Goal: Information Seeking & Learning: Find specific page/section

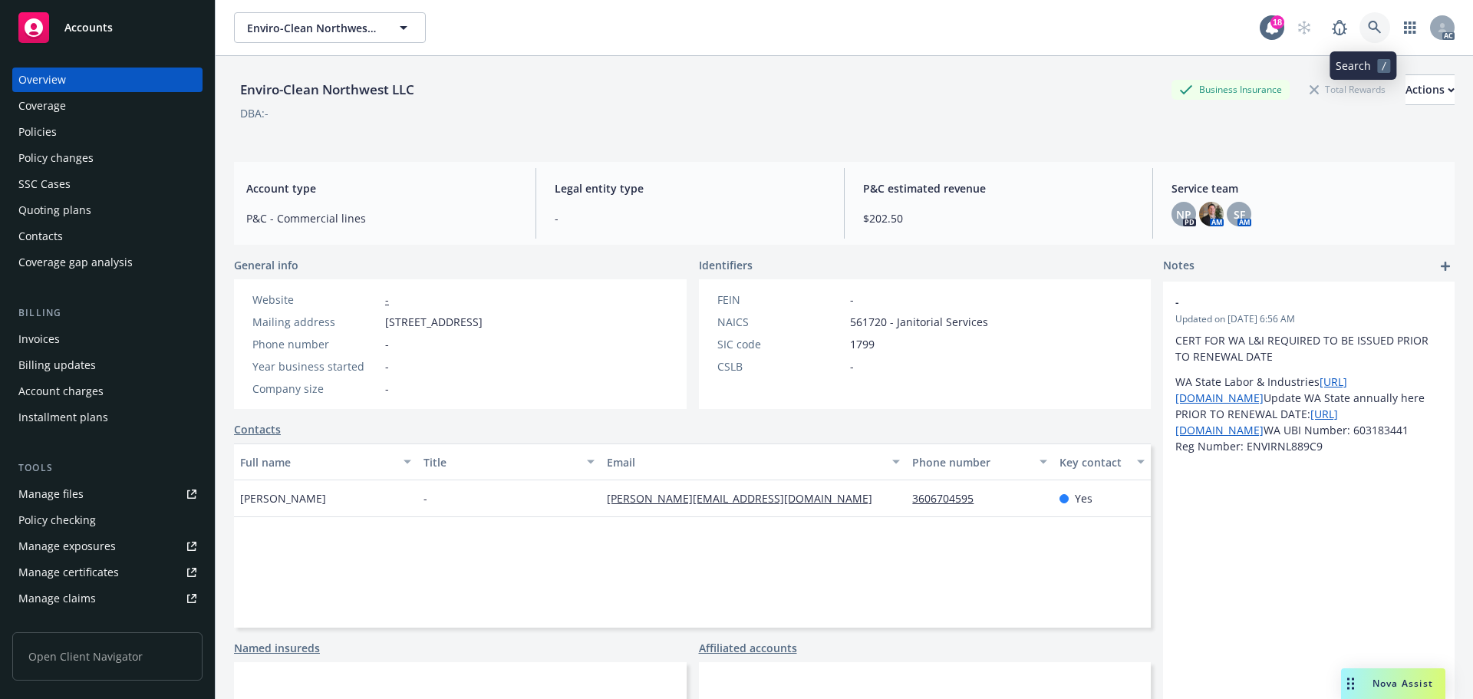
click at [1368, 26] on icon at bounding box center [1375, 28] width 14 height 14
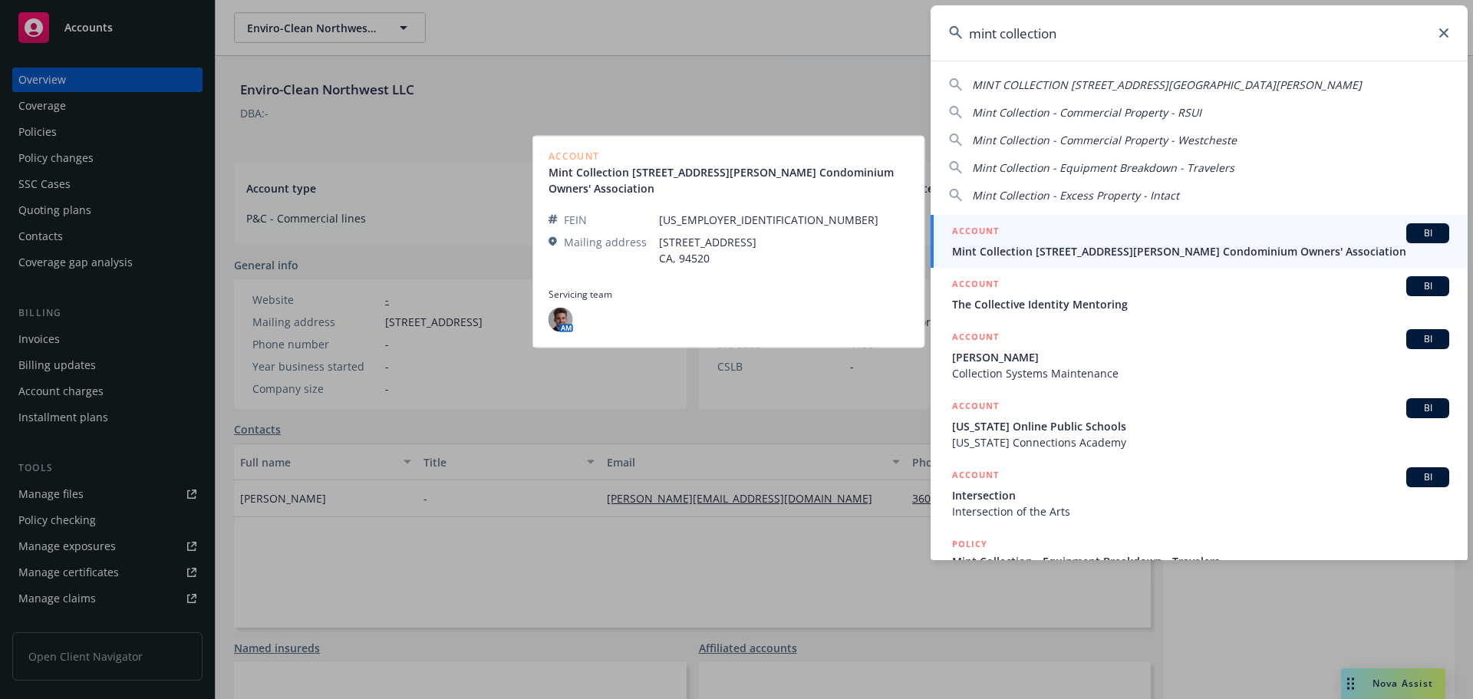
type input "mint collection"
click at [1148, 234] on div "ACCOUNT BI" at bounding box center [1200, 233] width 497 height 20
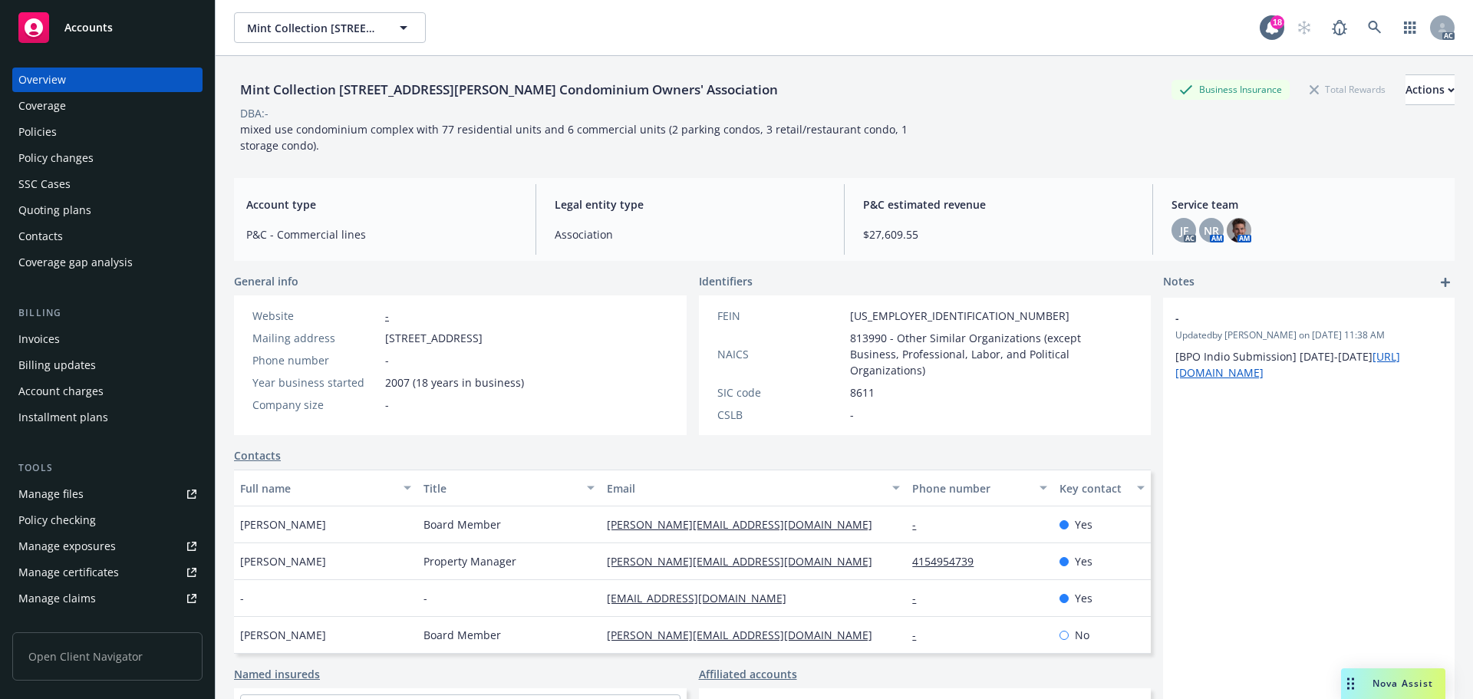
click at [115, 136] on div "Policies" at bounding box center [107, 132] width 178 height 25
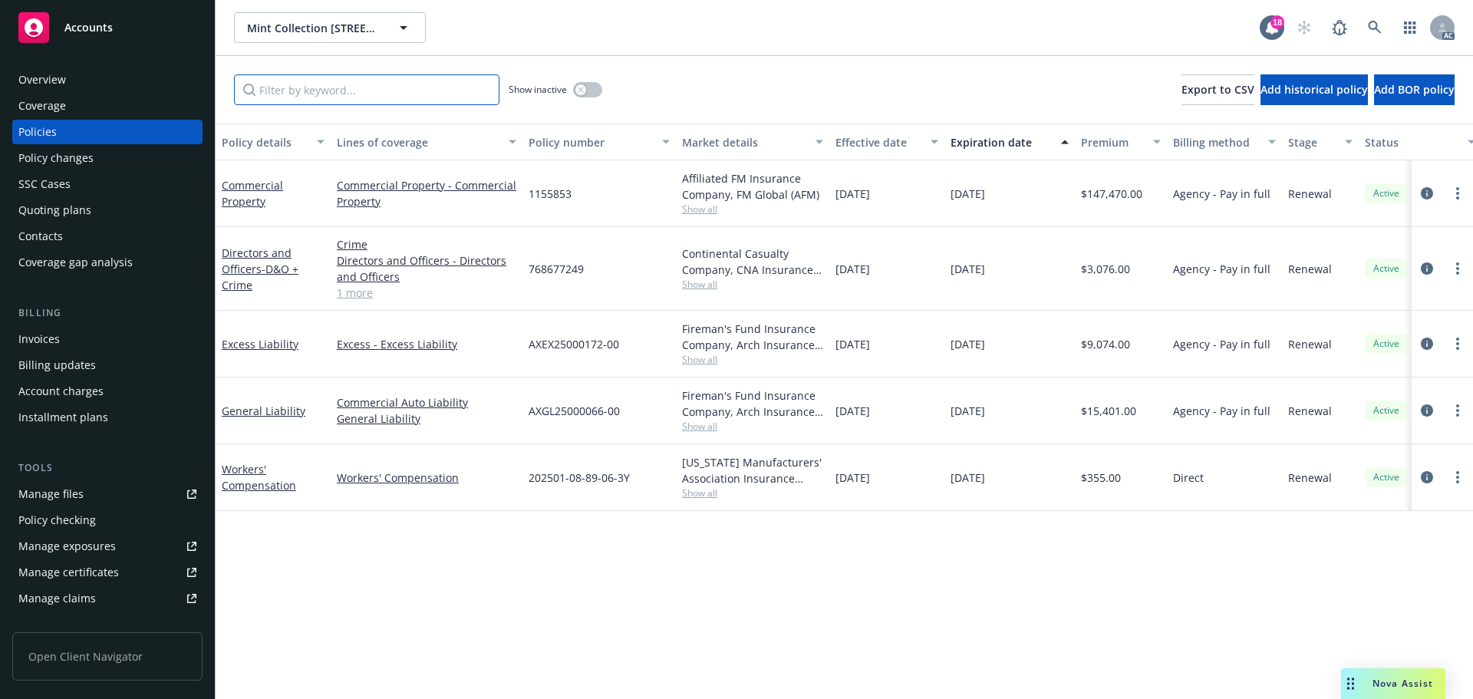
click at [392, 94] on input "Filter by keyword..." at bounding box center [366, 89] width 265 height 31
paste input "1155853"
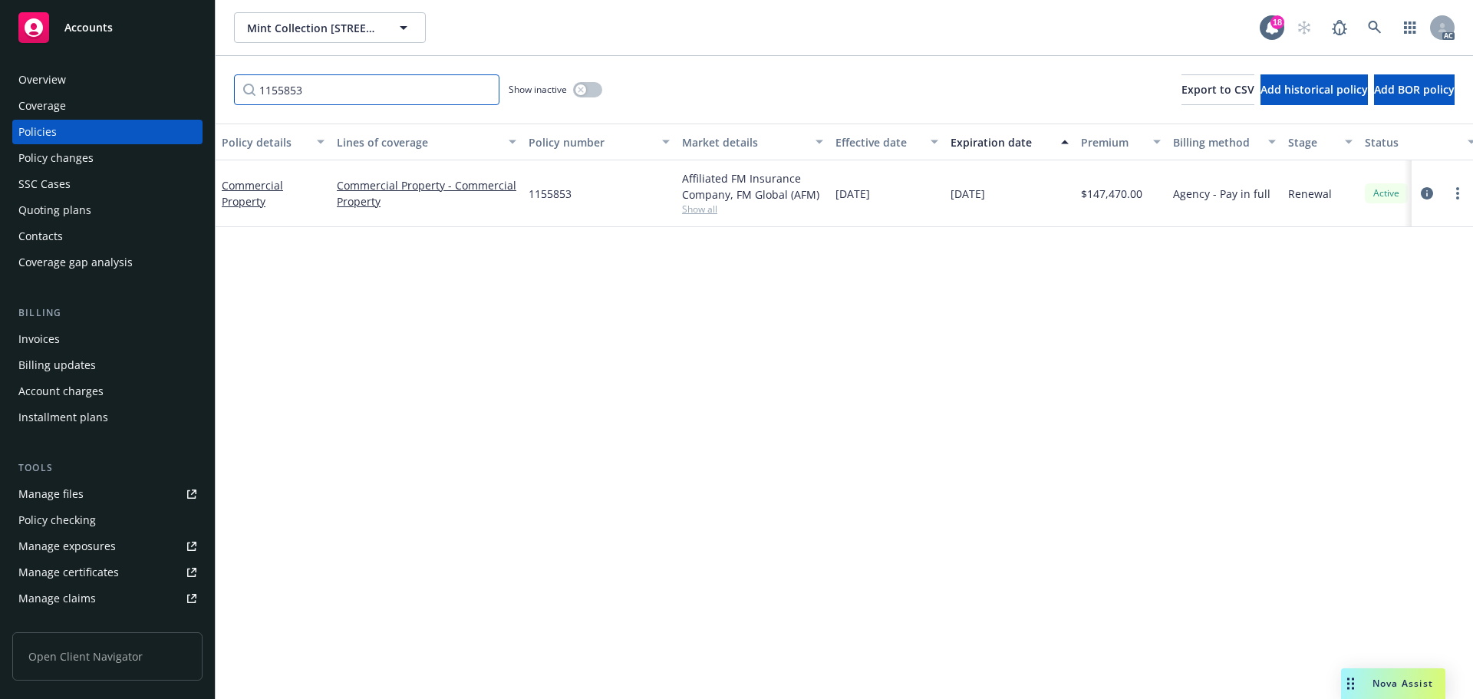
type input "1155853"
click at [1370, 28] on icon at bounding box center [1374, 27] width 13 height 13
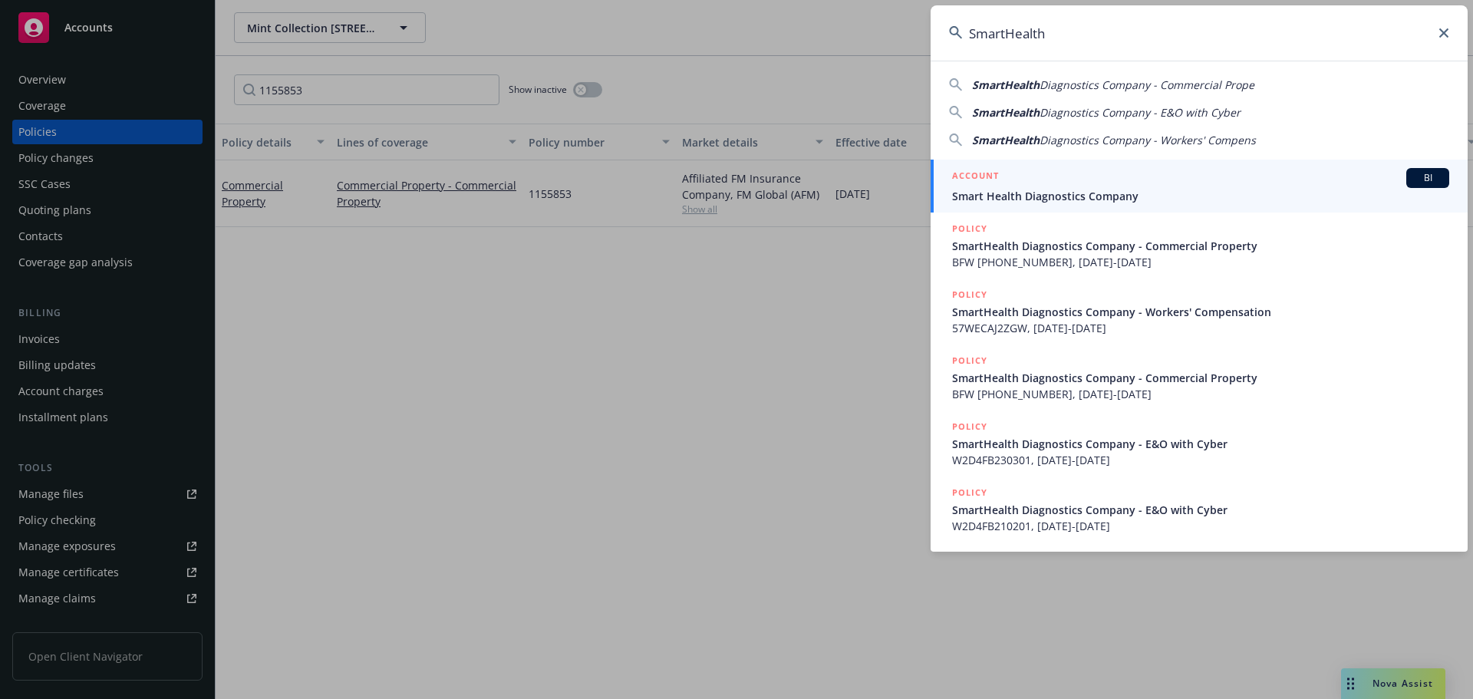
type input "SmartHealth"
click at [1101, 188] on span "Smart Health Diagnostics Company" at bounding box center [1200, 196] width 497 height 16
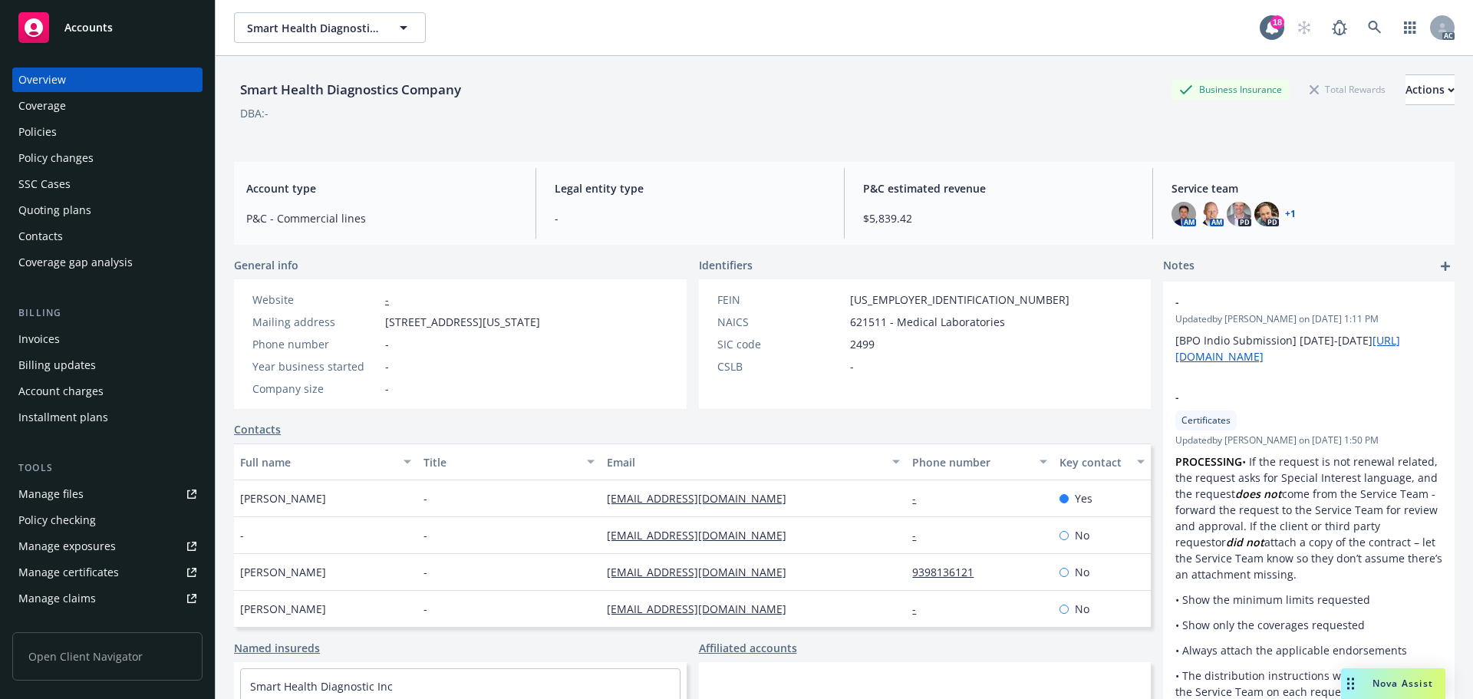
click at [87, 131] on div "Policies" at bounding box center [107, 132] width 178 height 25
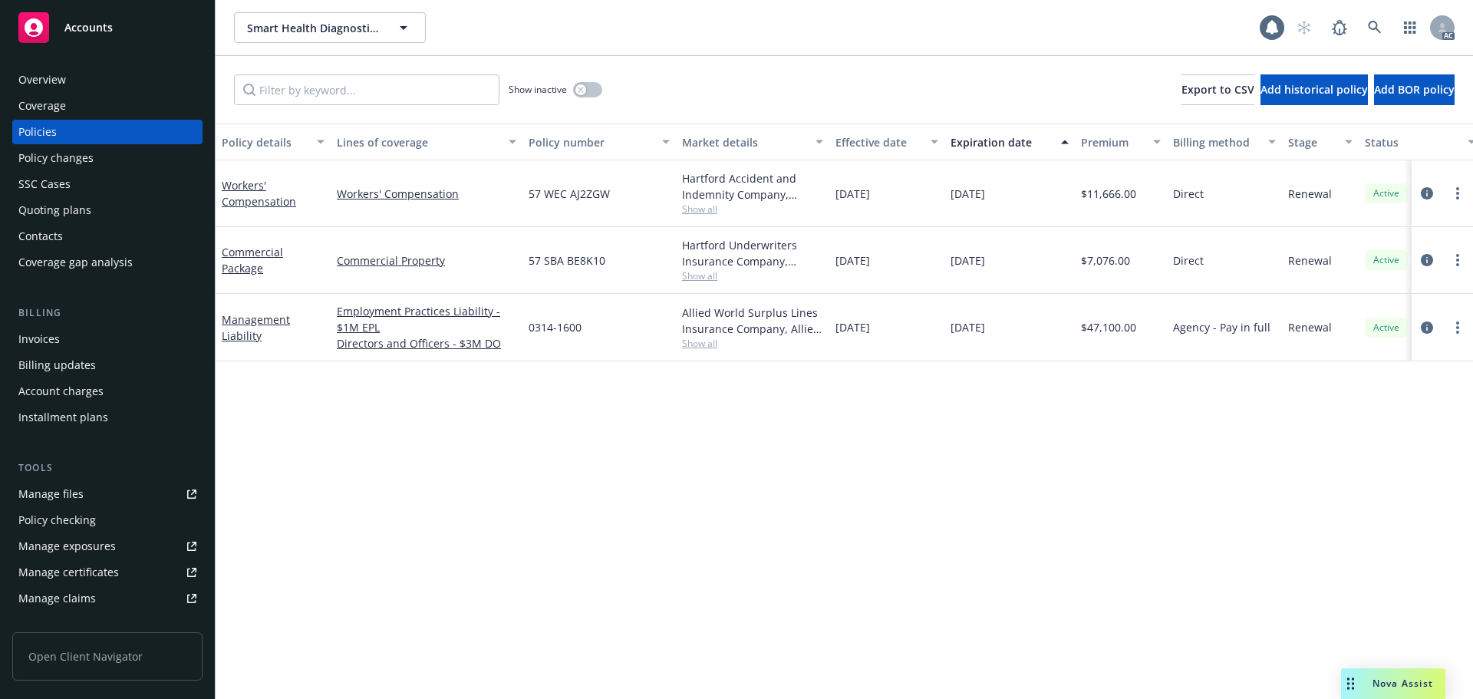
click at [141, 158] on div "Policy changes" at bounding box center [107, 158] width 178 height 25
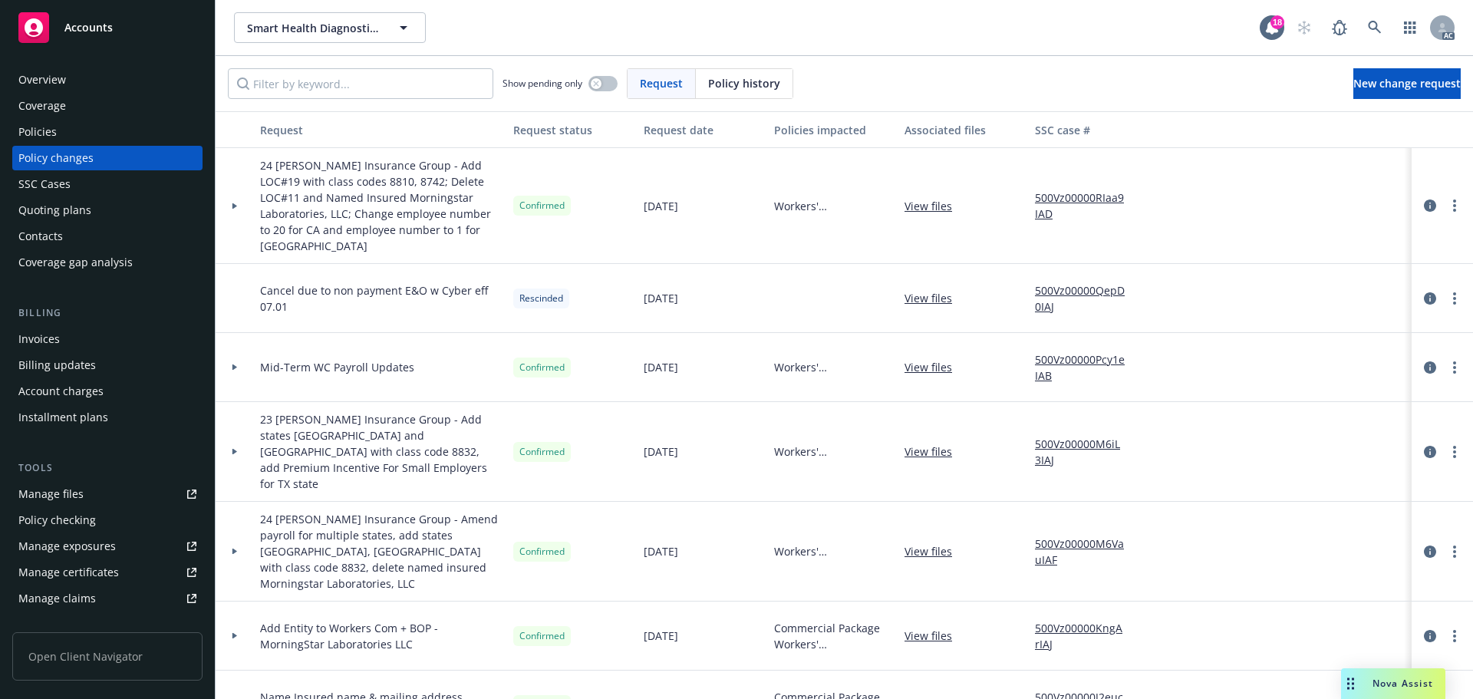
drag, startPoint x: 756, startPoint y: 91, endPoint x: 727, endPoint y: 94, distance: 28.6
click at [752, 91] on span "Policy history" at bounding box center [744, 83] width 72 height 16
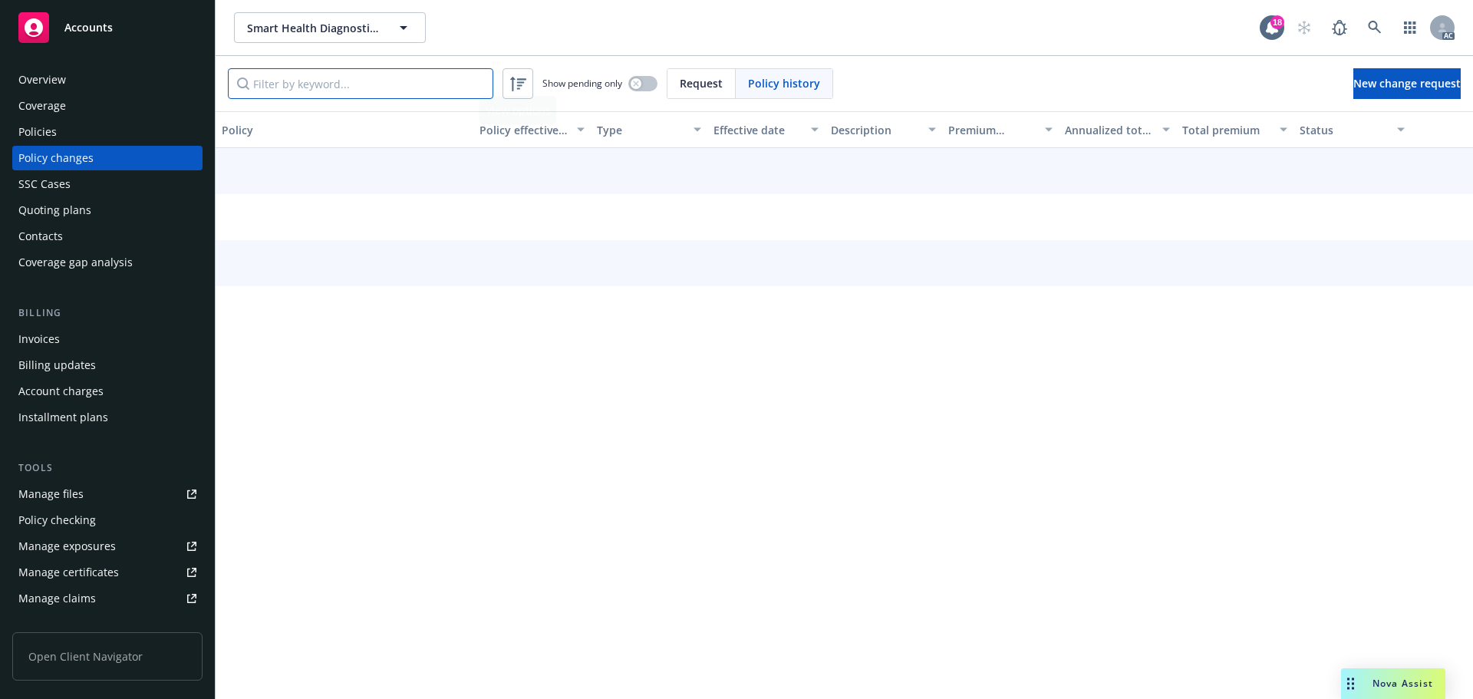
click at [405, 97] on input "Filter by keyword..." at bounding box center [360, 83] width 265 height 31
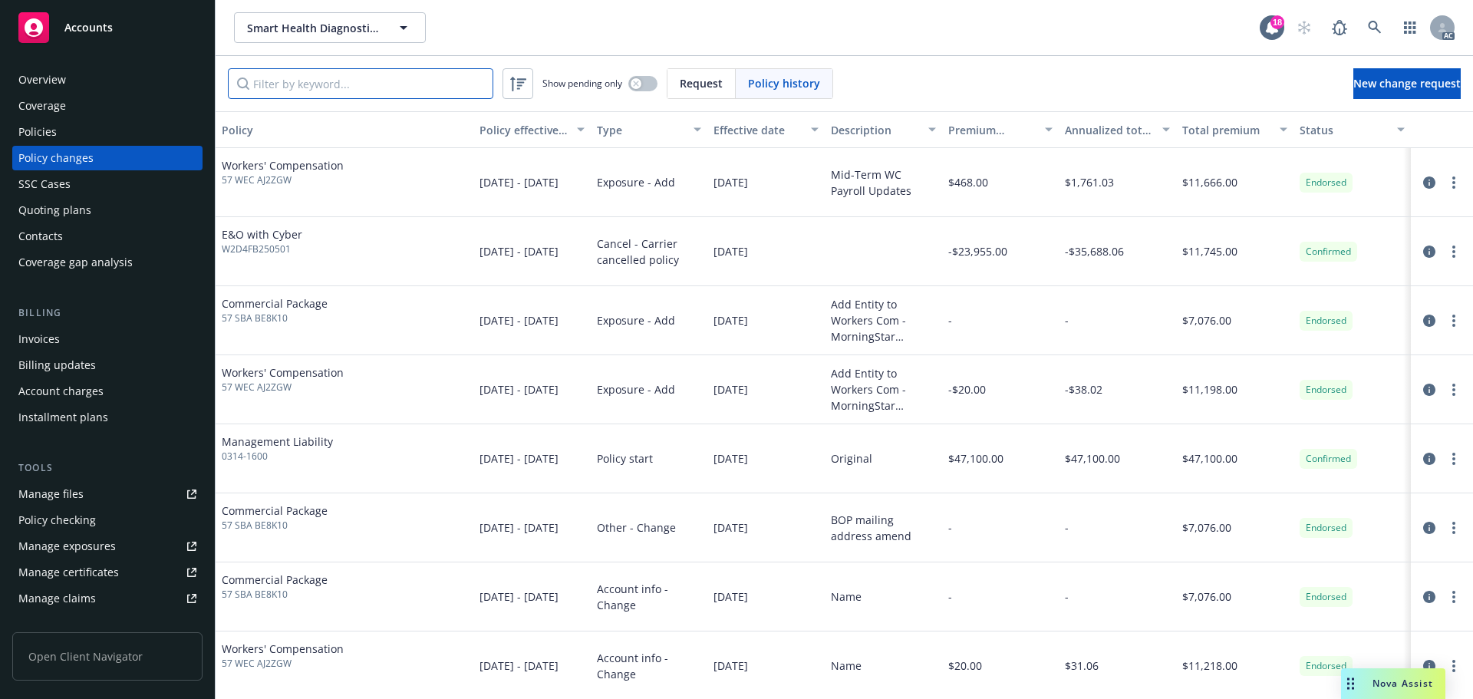
paste input "W2D4FB250501"
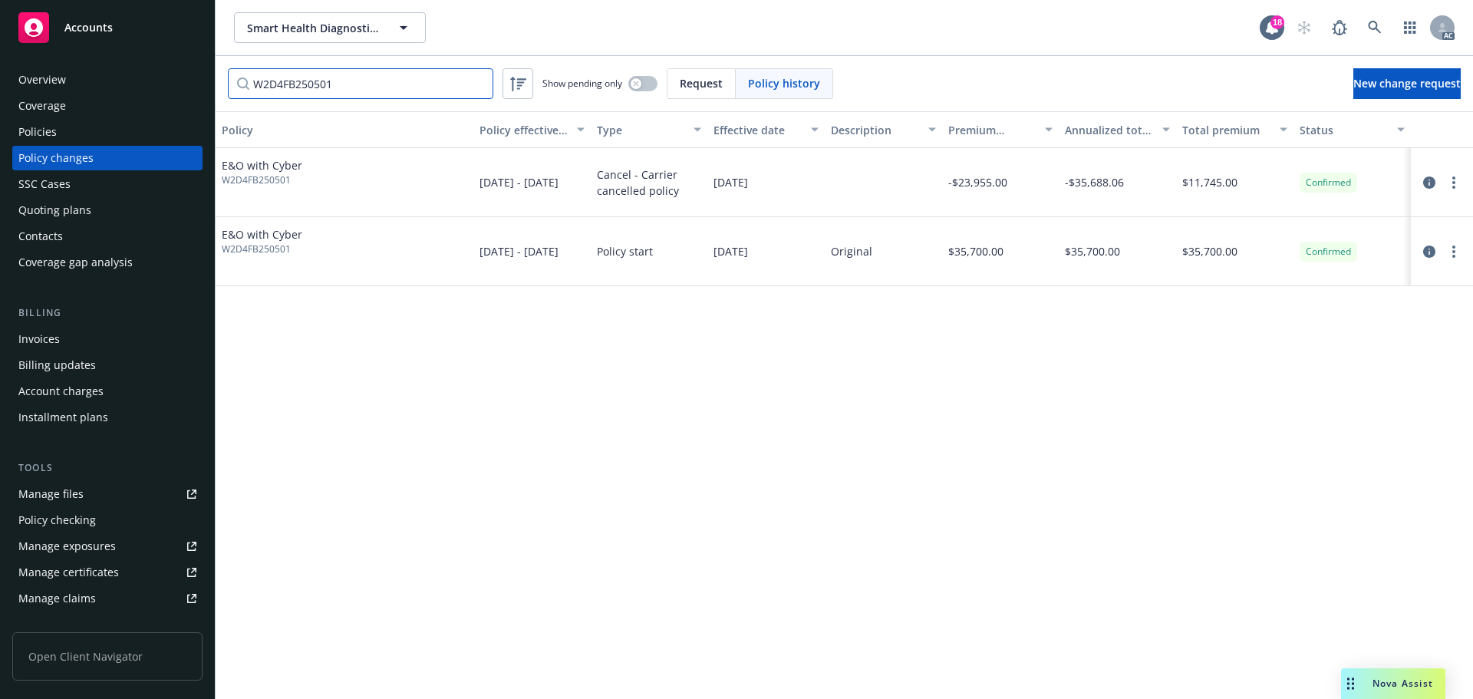
type input "W2D4FB250501"
drag, startPoint x: 1429, startPoint y: 186, endPoint x: 1383, endPoint y: 236, distance: 69.0
click at [1429, 186] on icon "circleInformation" at bounding box center [1429, 182] width 12 height 12
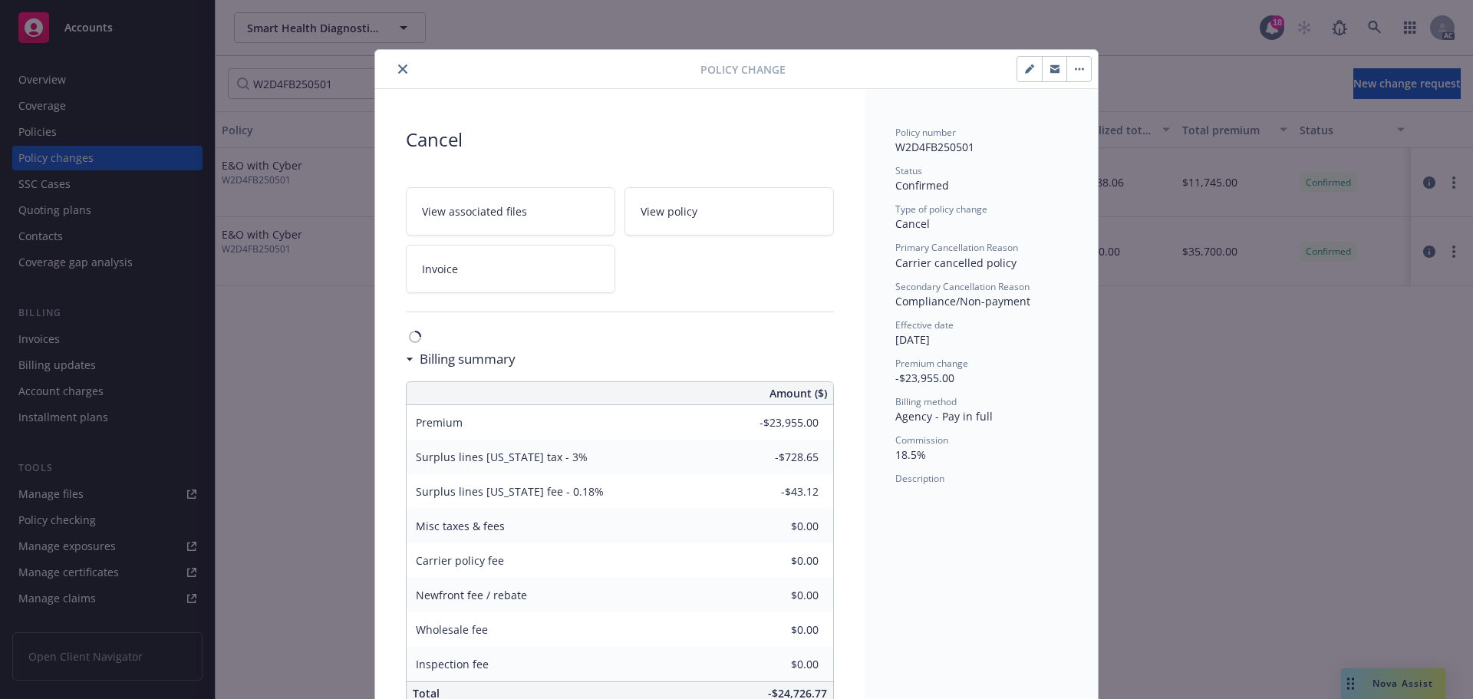
scroll to position [39, 0]
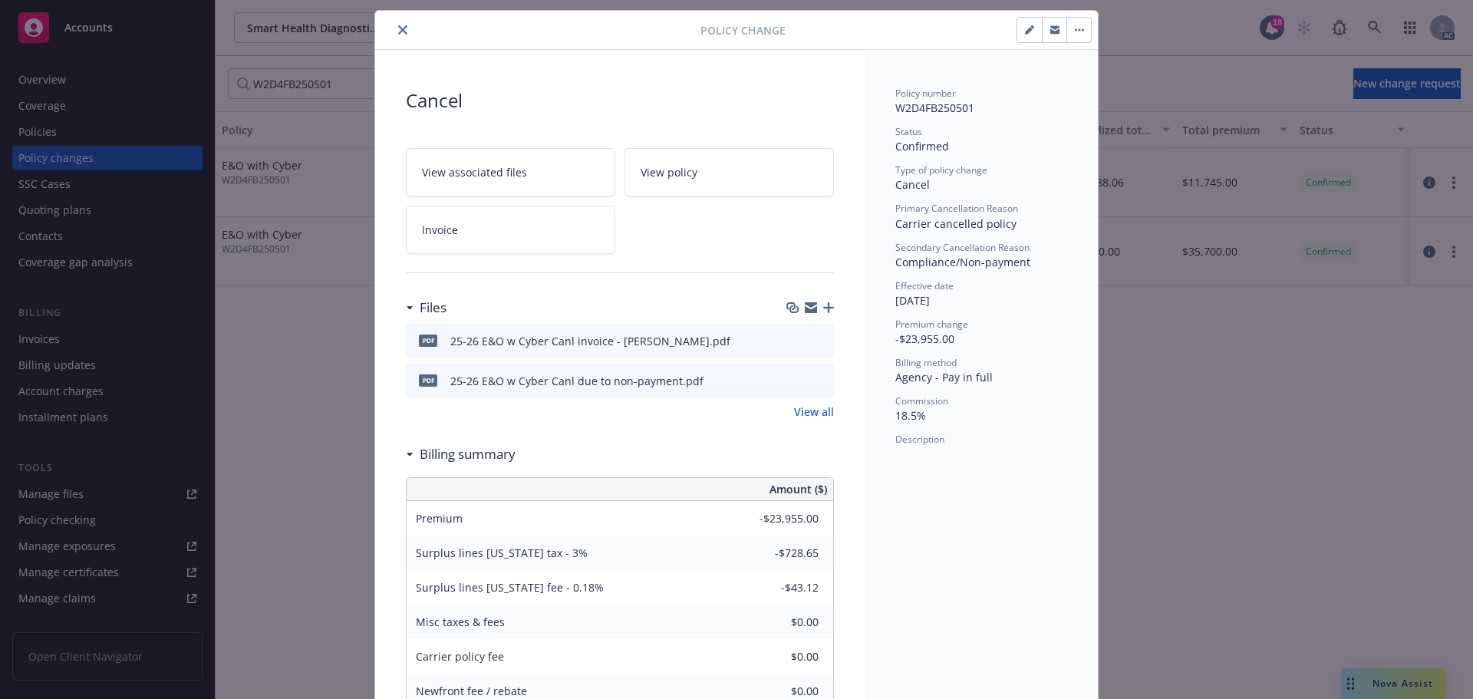
click at [403, 26] on button "close" at bounding box center [403, 30] width 18 height 18
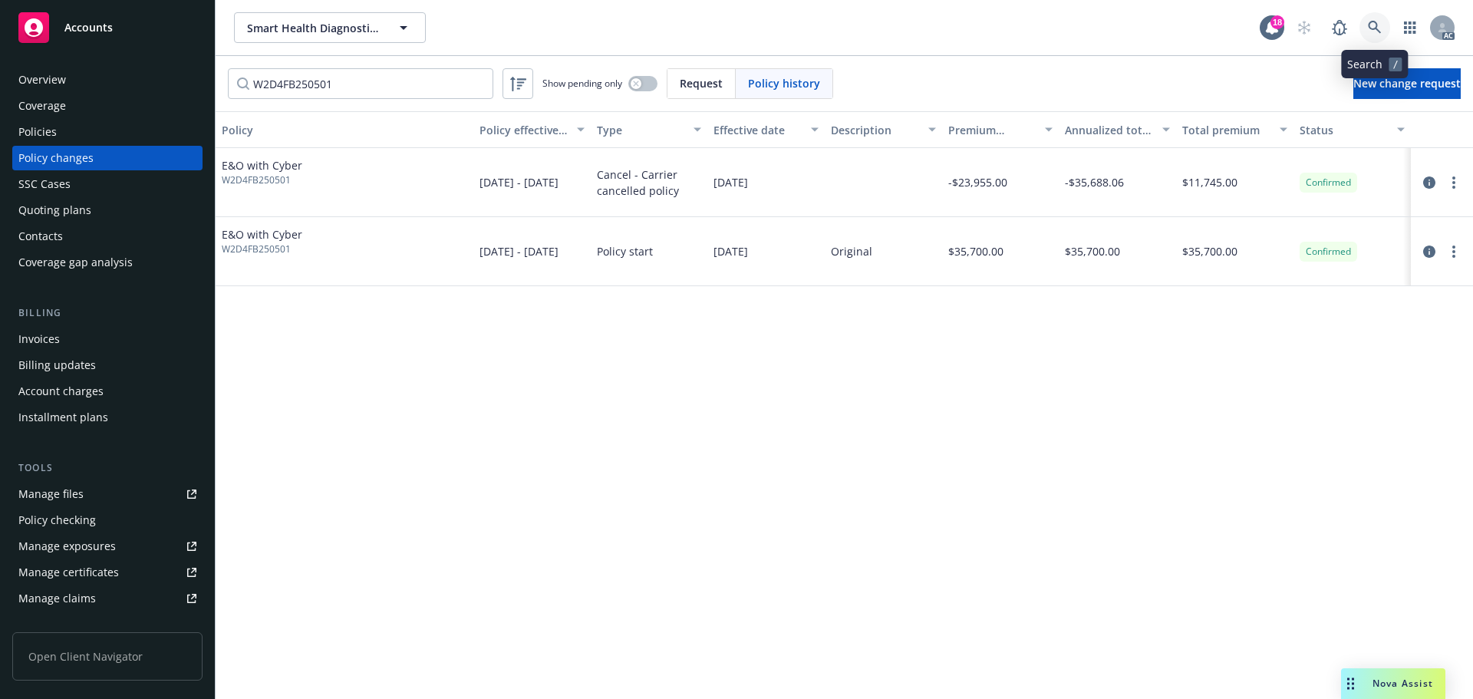
click at [1381, 21] on icon at bounding box center [1375, 28] width 14 height 14
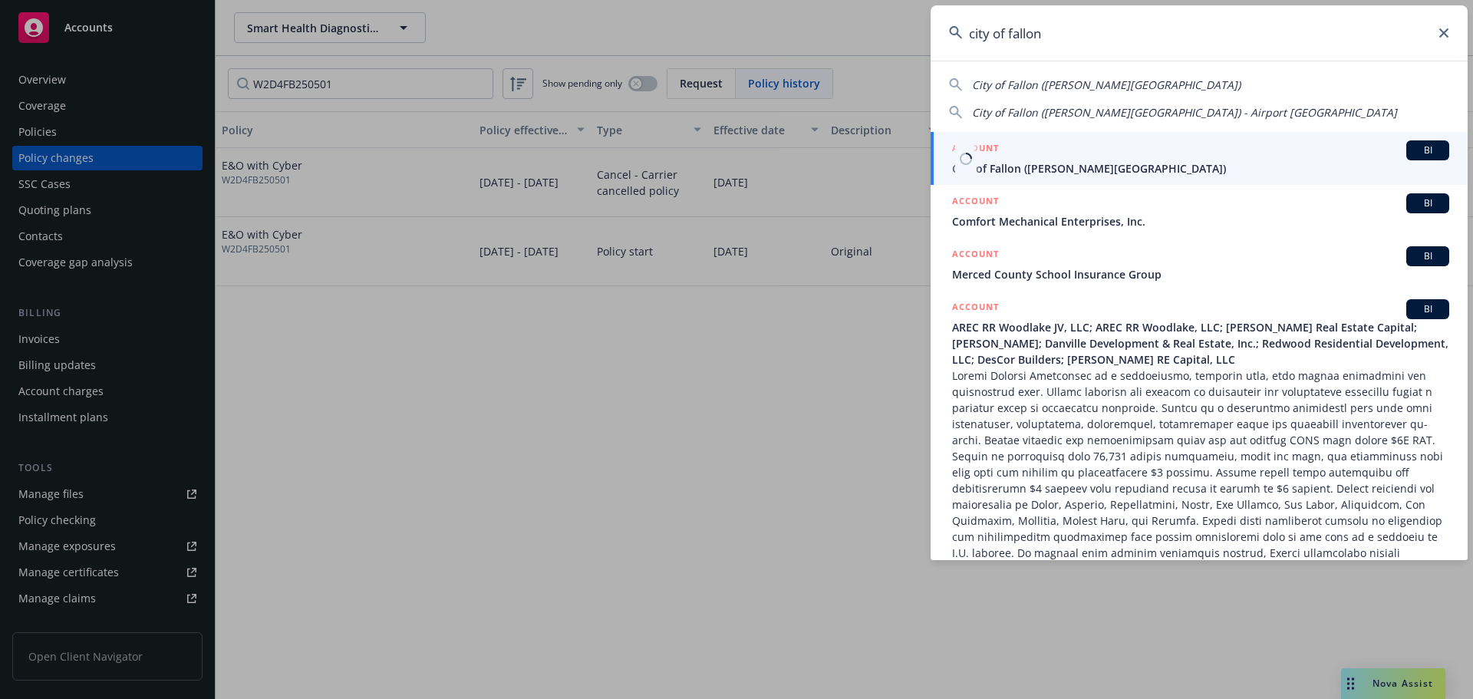
type input "city of fallon"
drag, startPoint x: 1161, startPoint y: 162, endPoint x: 1169, endPoint y: 150, distance: 14.9
click at [1161, 162] on span "City of Fallon ([PERSON_NAME][GEOGRAPHIC_DATA])" at bounding box center [1200, 168] width 497 height 16
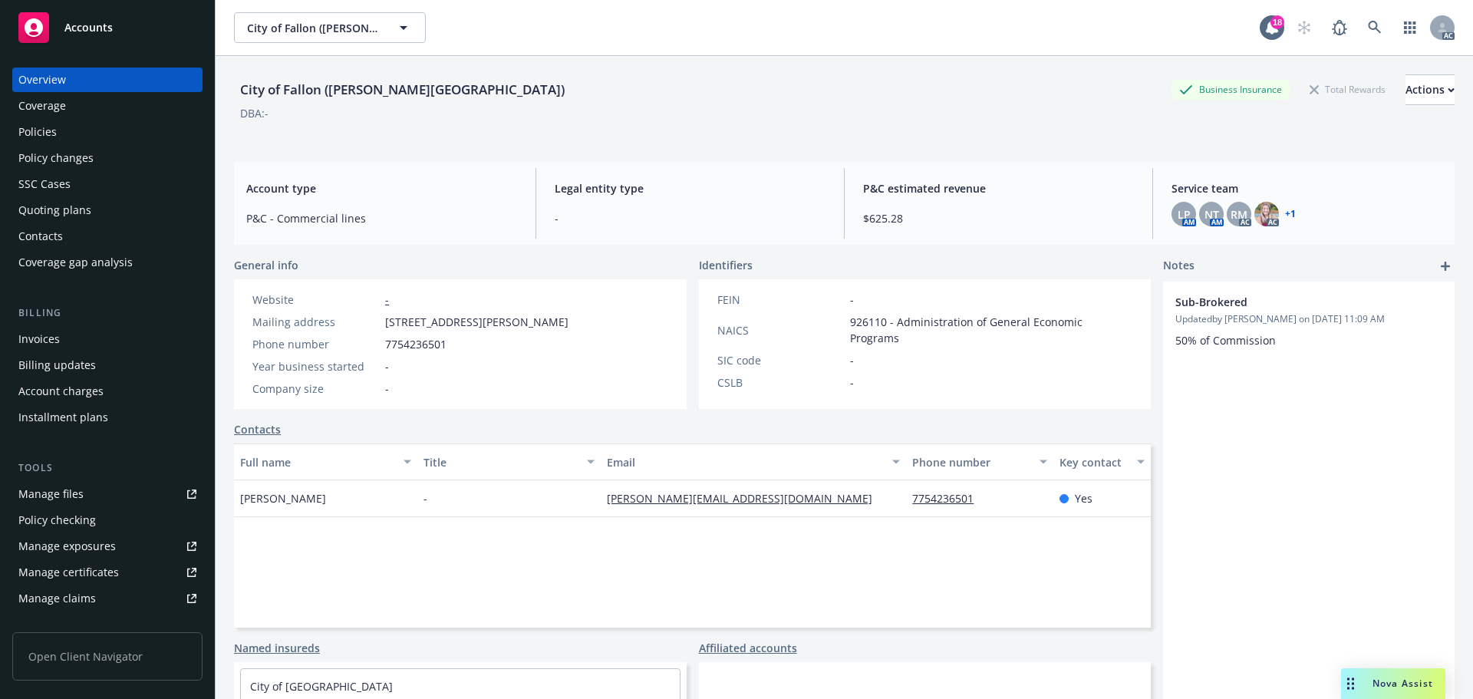
click at [37, 124] on div "Policies" at bounding box center [37, 132] width 38 height 25
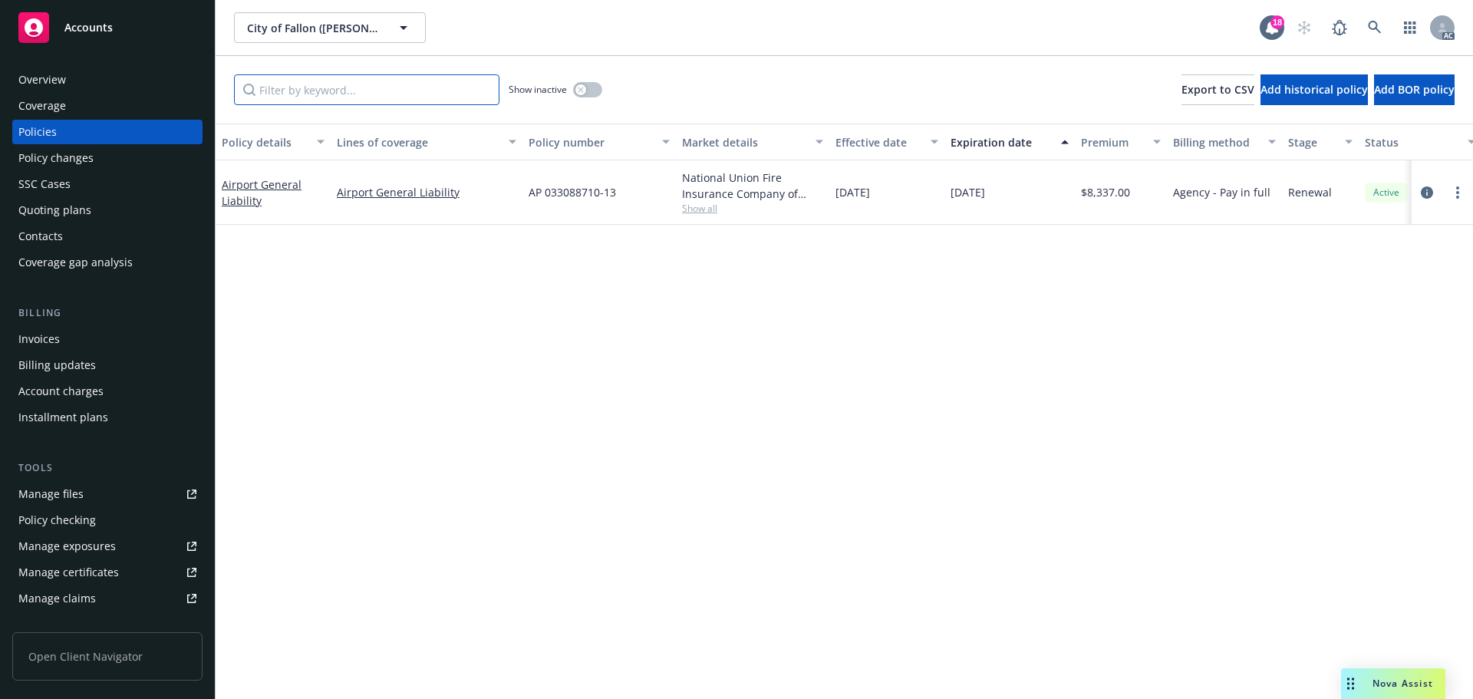
click at [356, 98] on input "Filter by keyword..." at bounding box center [366, 89] width 265 height 31
click at [702, 204] on span "Show all" at bounding box center [752, 208] width 141 height 13
click at [1386, 22] on link at bounding box center [1375, 27] width 31 height 31
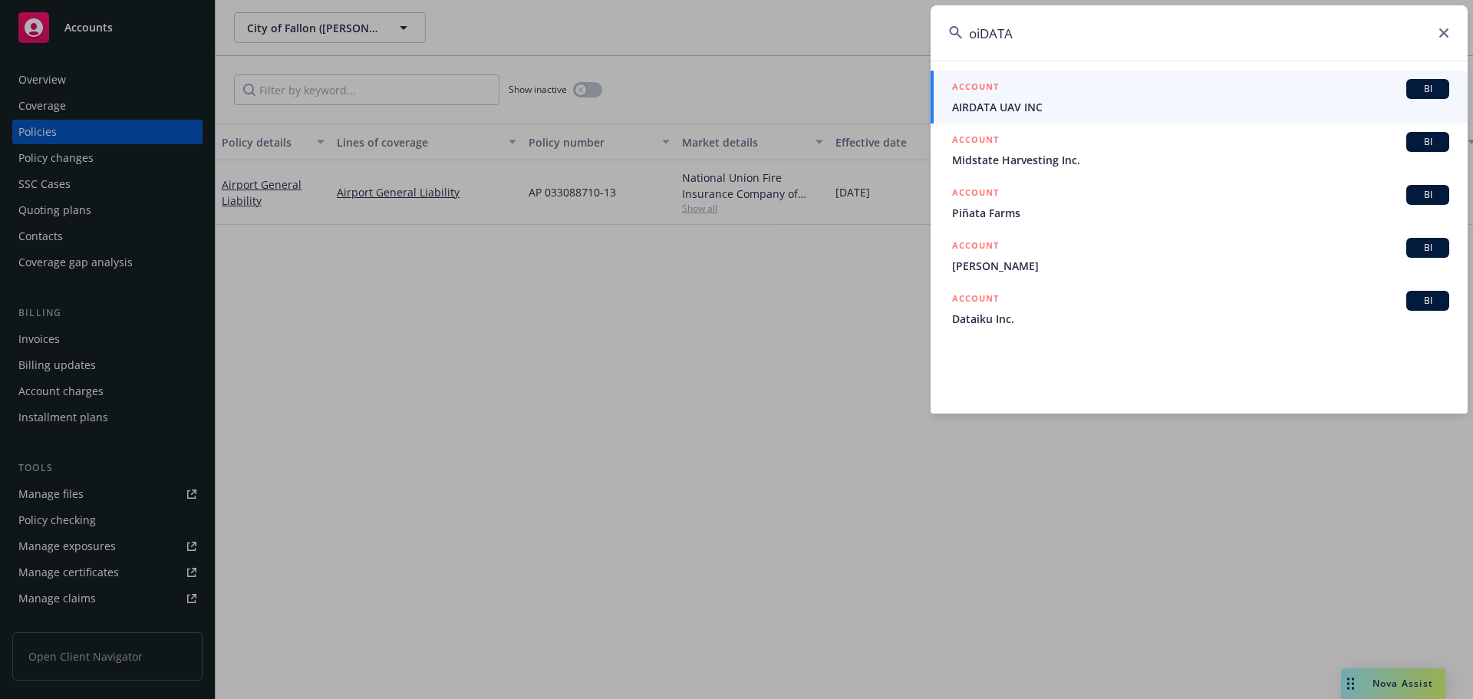
drag, startPoint x: 941, startPoint y: 36, endPoint x: 914, endPoint y: 35, distance: 27.7
click at [914, 35] on div "oiDATA ACCOUNT BI AIRDATA UAV INC ACCOUNT BI Midstate Harvesting Inc. ACCOUNT B…" at bounding box center [736, 349] width 1473 height 699
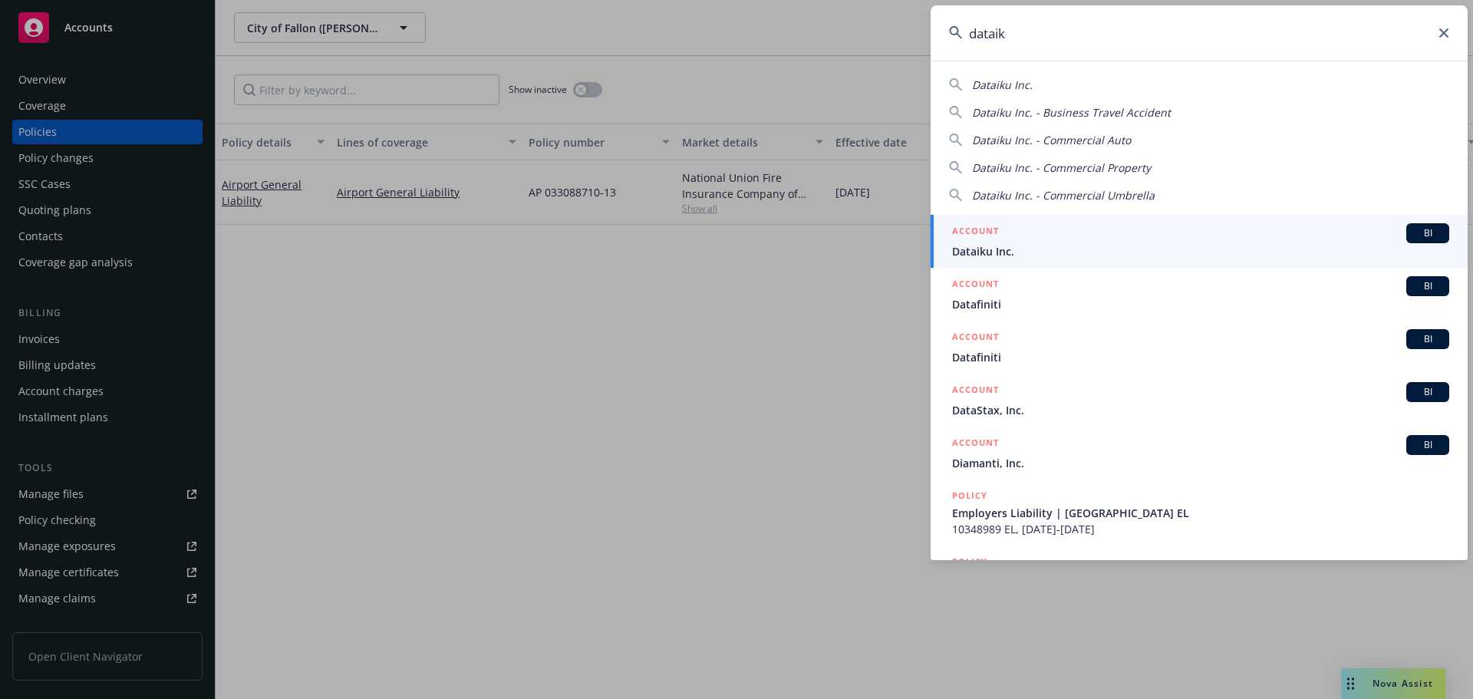
type input "dataik"
click at [1034, 233] on div "ACCOUNT BI" at bounding box center [1200, 233] width 497 height 20
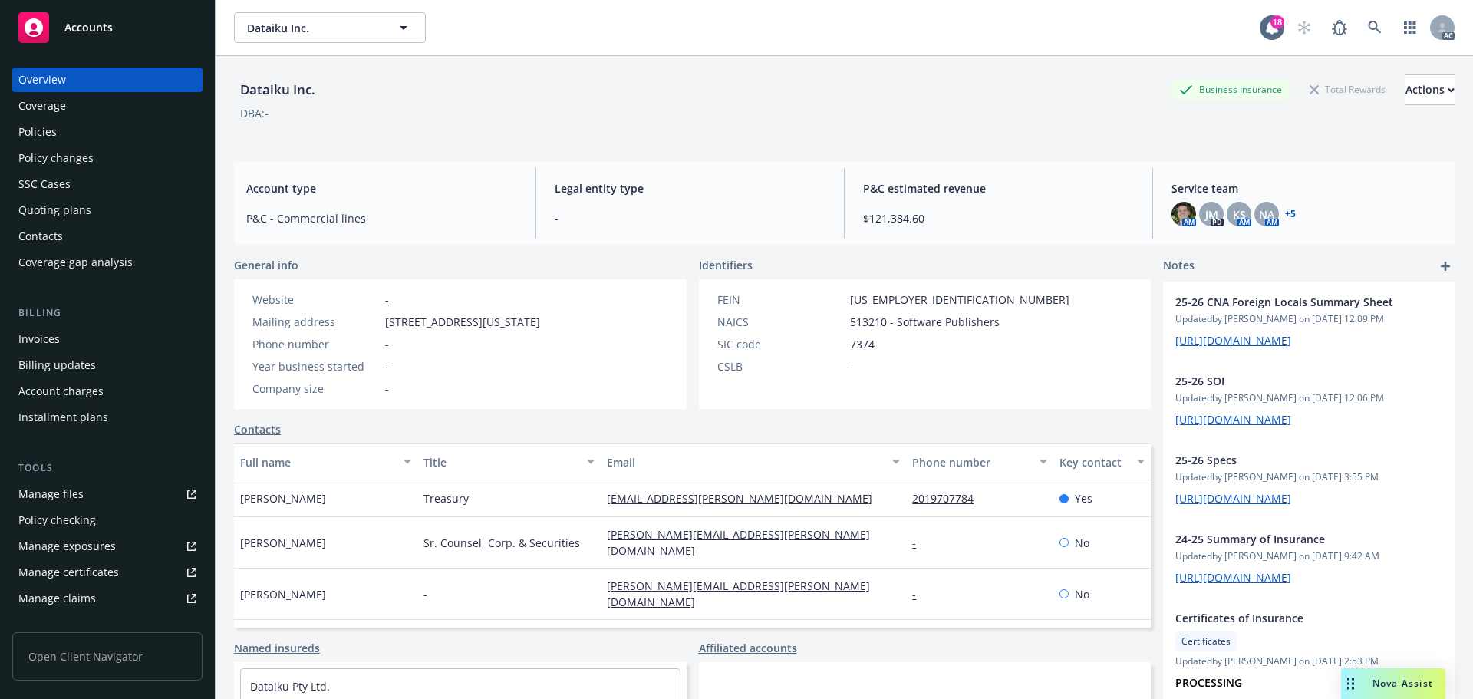
click at [84, 130] on div "Policies" at bounding box center [107, 132] width 178 height 25
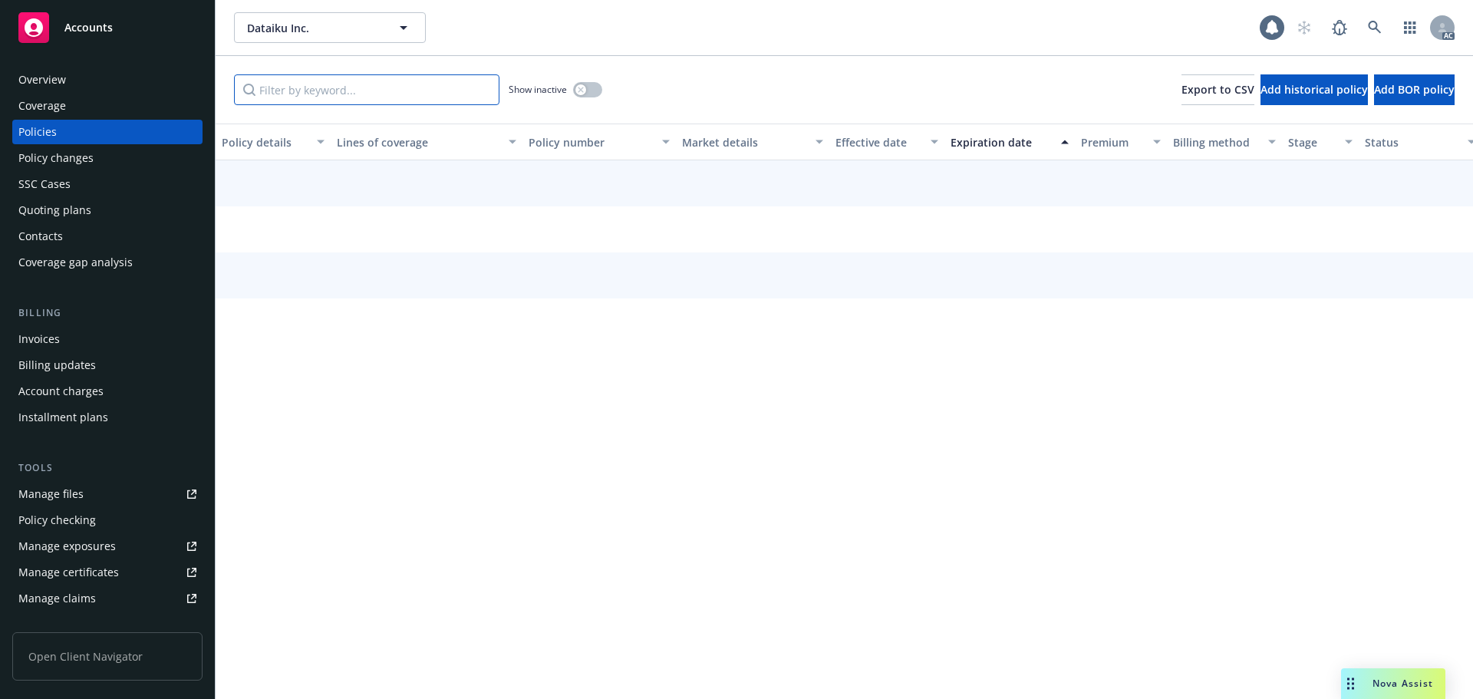
click at [323, 86] on input "Filter by keyword..." at bounding box center [366, 89] width 265 height 31
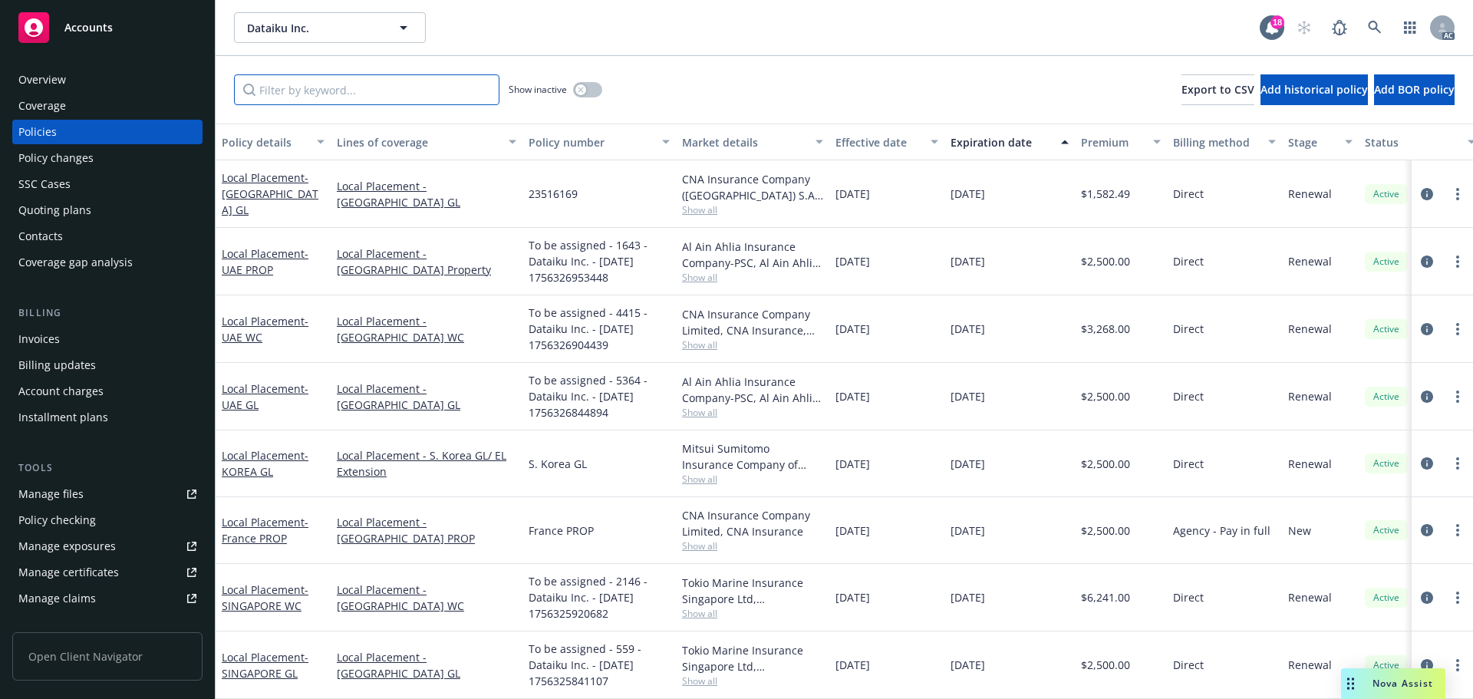
type input "0"
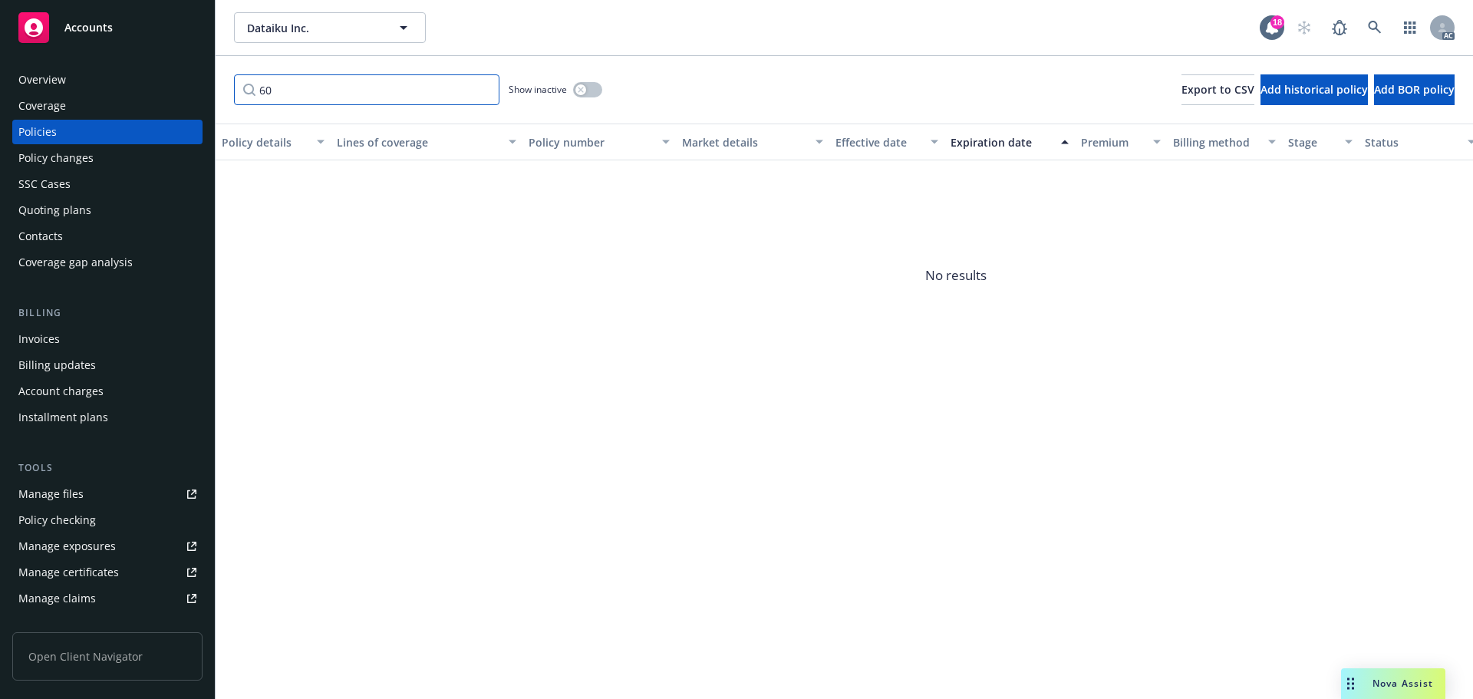
type input "6"
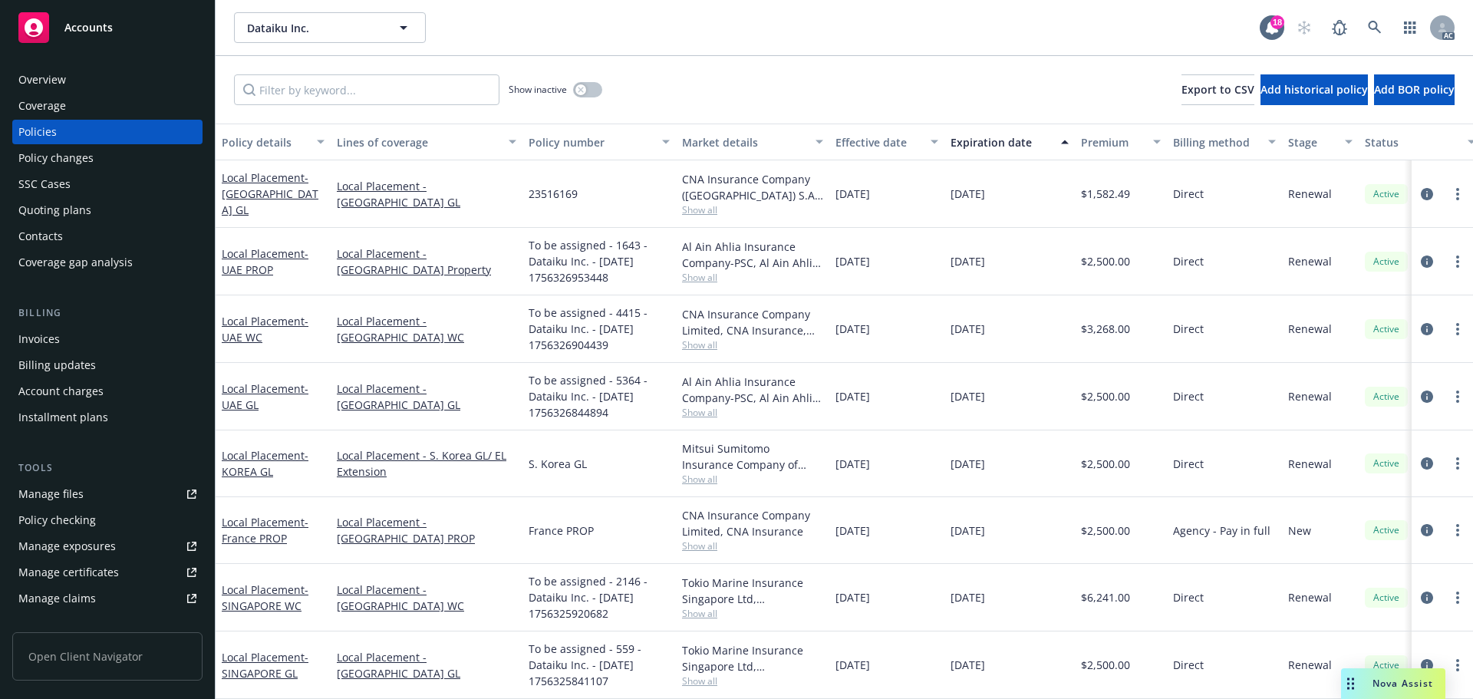
drag, startPoint x: 603, startPoint y: 90, endPoint x: 585, endPoint y: 94, distance: 18.8
click at [601, 91] on div "Show inactive Export to CSV Add historical policy Add BOR policy" at bounding box center [845, 90] width 1258 height 68
click at [588, 93] on button "button" at bounding box center [587, 89] width 29 height 15
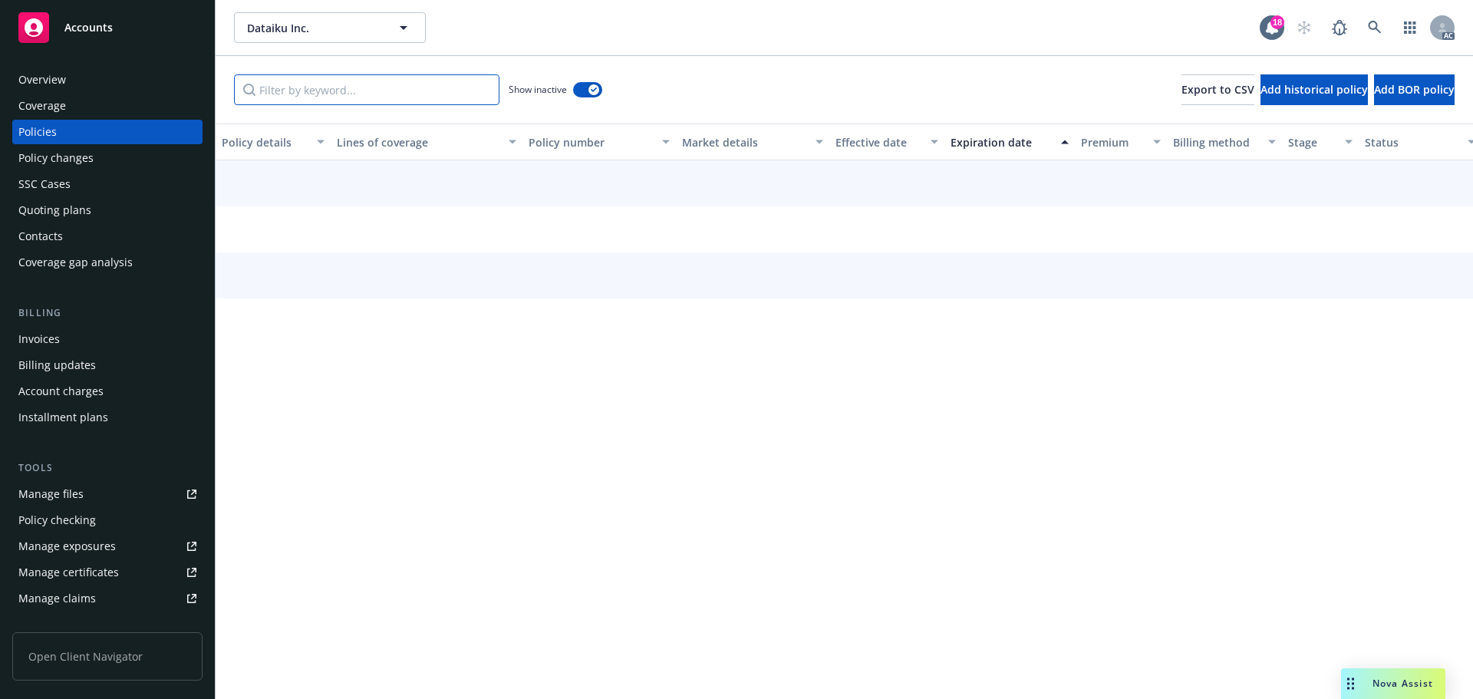
click at [432, 93] on input "Filter by keyword..." at bounding box center [366, 89] width 265 height 31
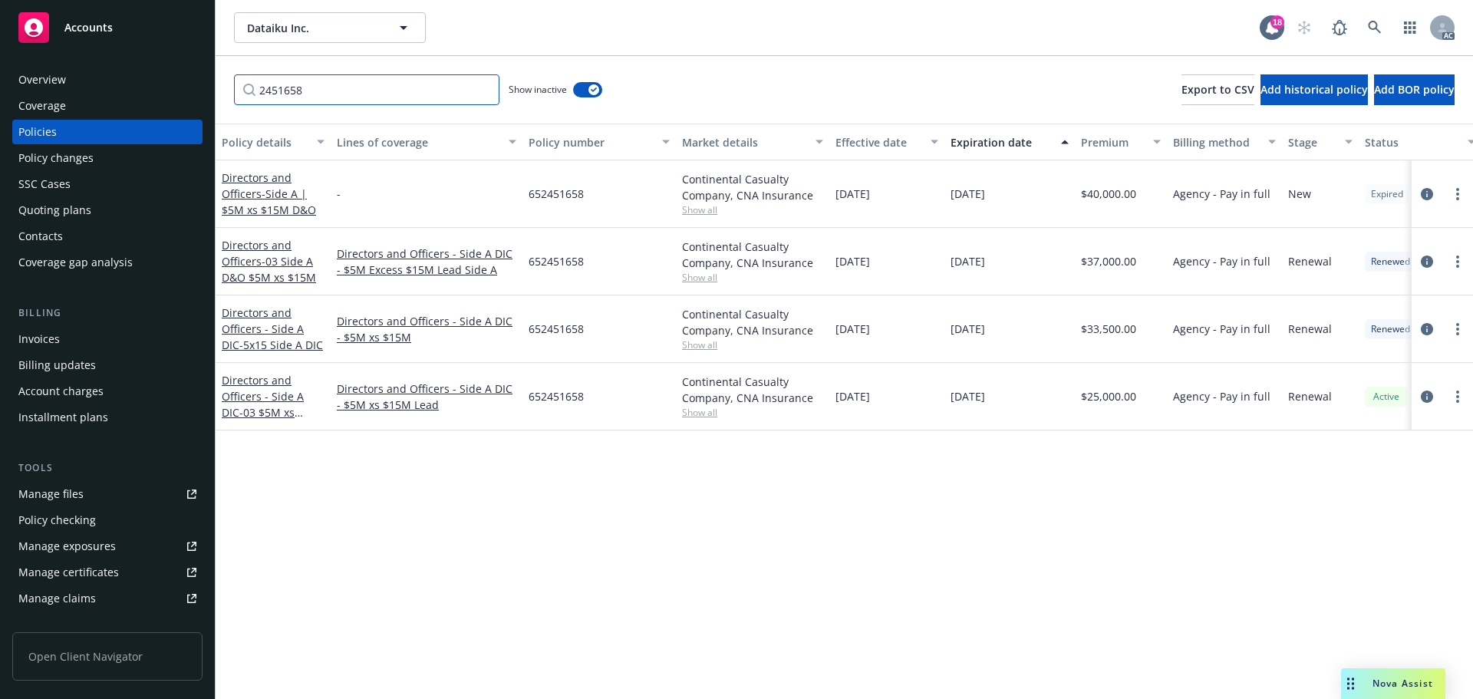
type input "2451658"
click at [1373, 25] on icon at bounding box center [1375, 28] width 14 height 14
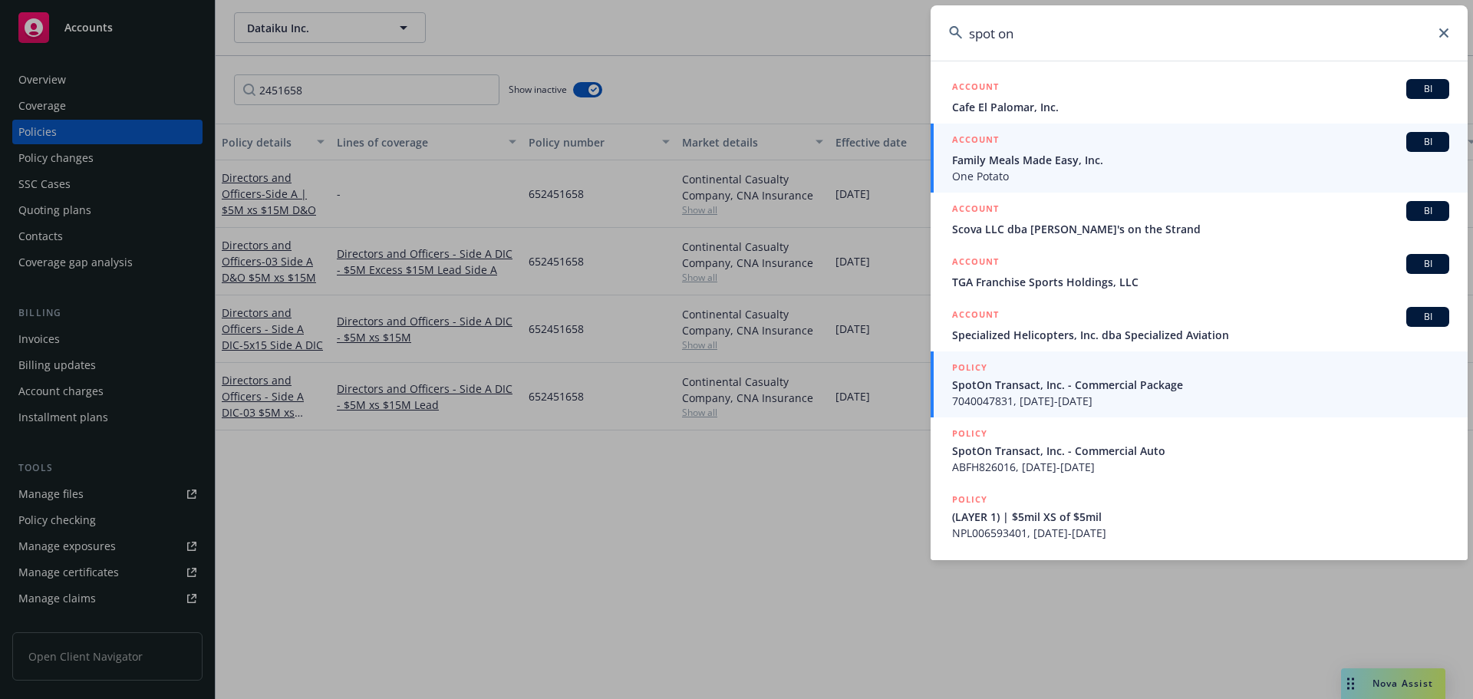
type input "spot on"
click at [1055, 383] on span "SpotOn Transact, Inc. - Commercial Package" at bounding box center [1200, 385] width 497 height 16
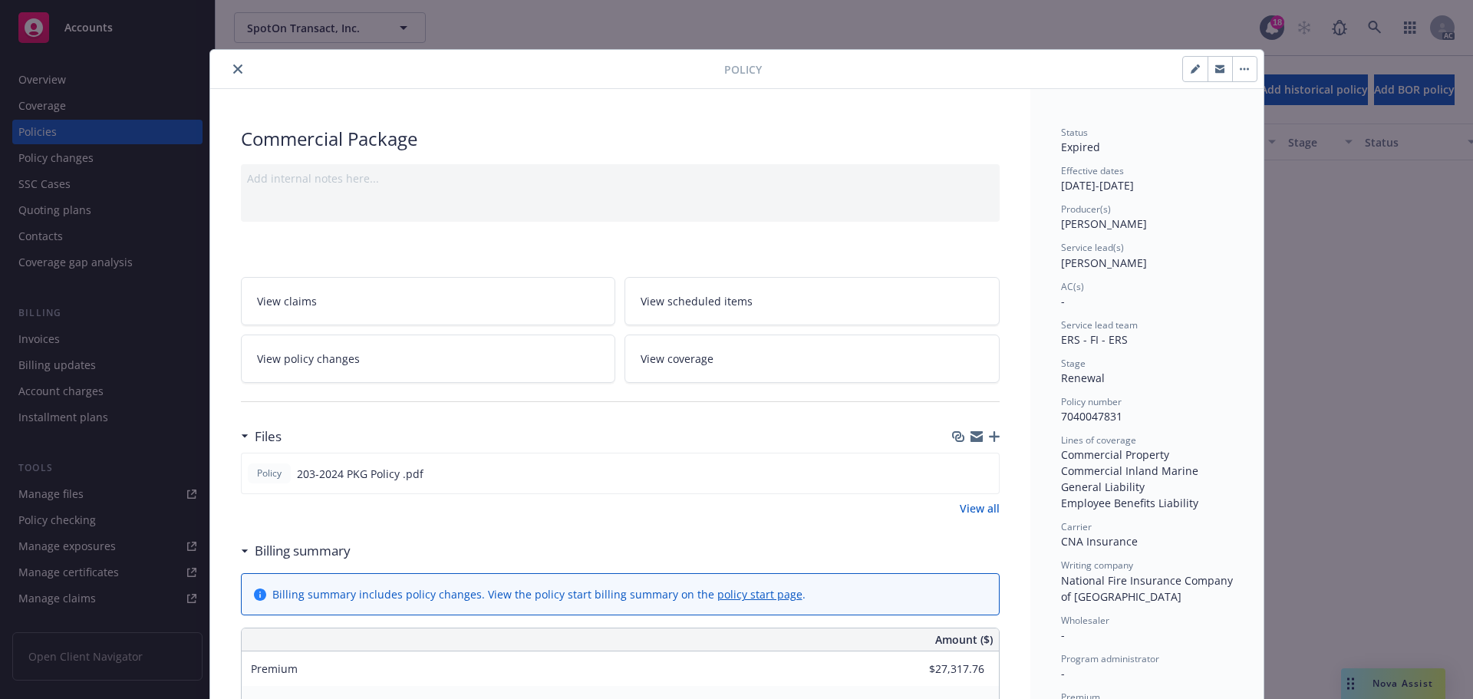
drag, startPoint x: 231, startPoint y: 65, endPoint x: 195, endPoint y: 109, distance: 56.7
click at [233, 65] on icon "close" at bounding box center [237, 68] width 9 height 9
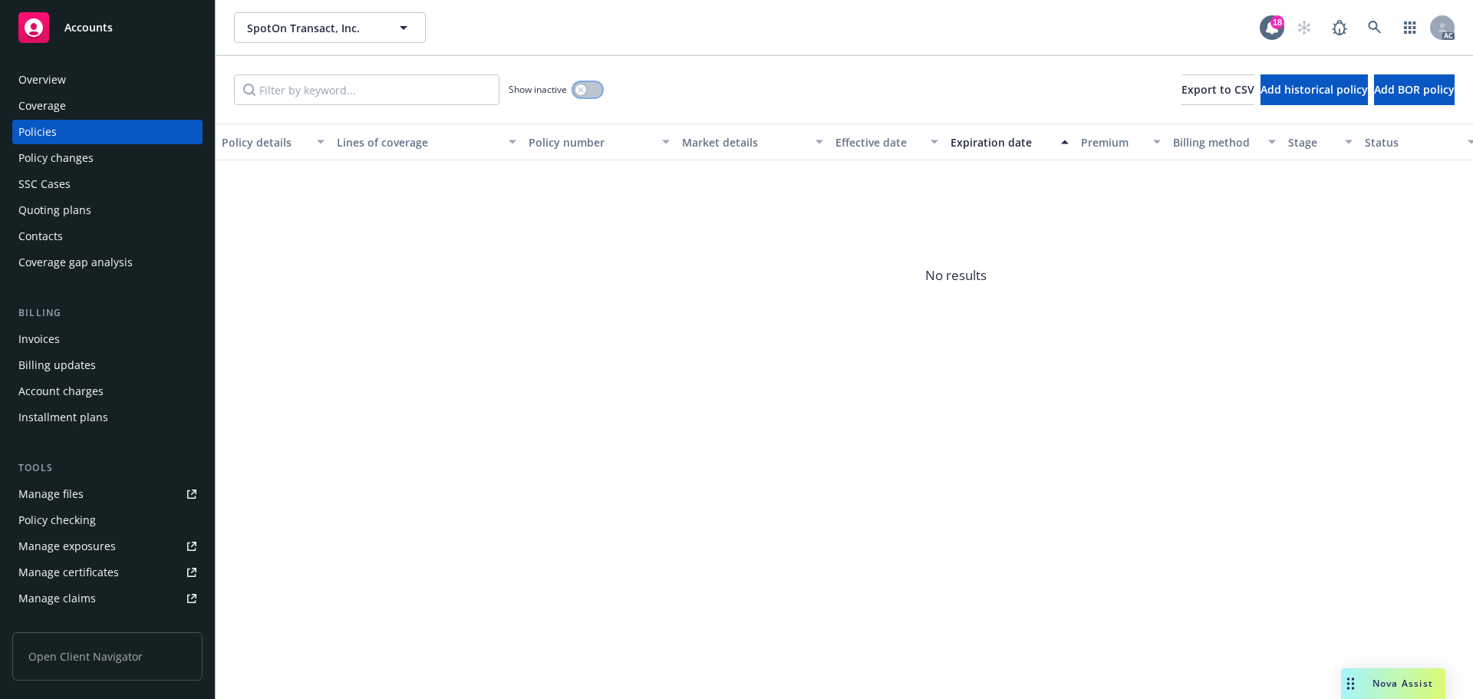
click at [593, 93] on button "button" at bounding box center [587, 89] width 29 height 15
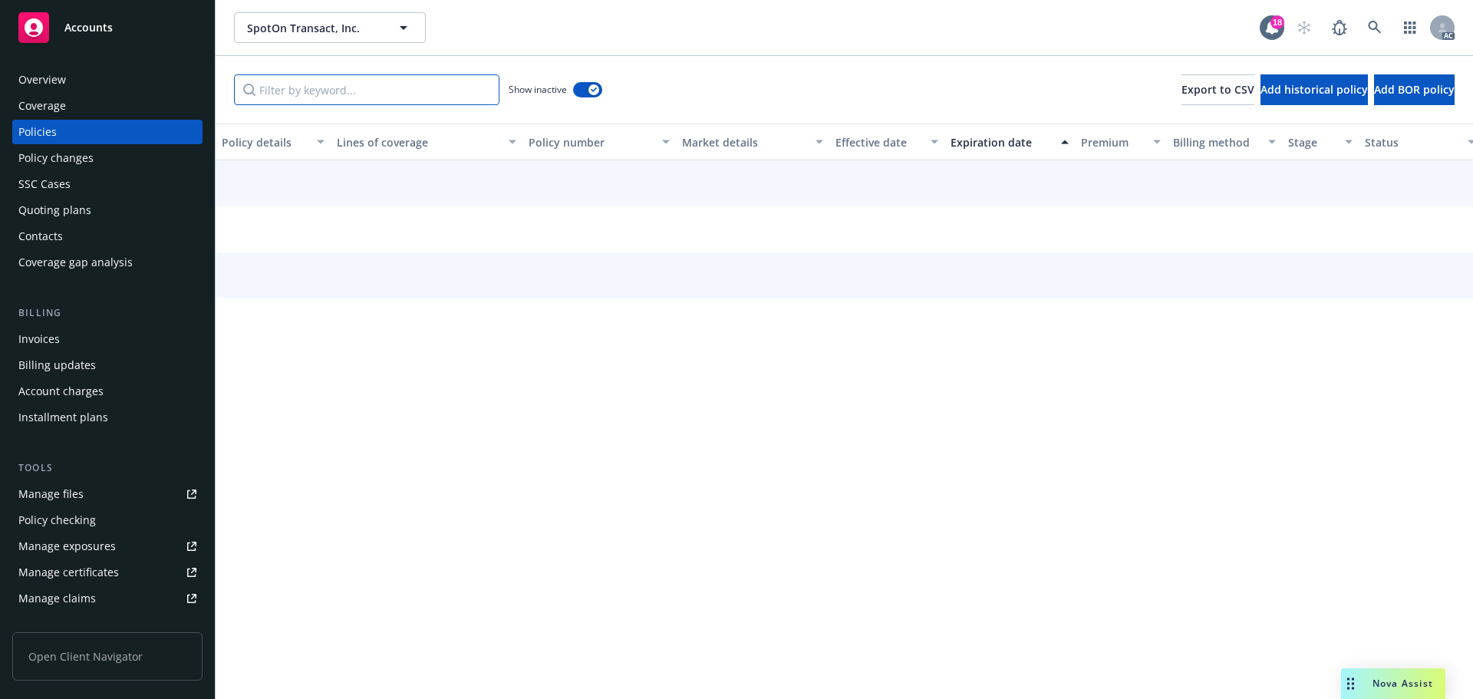
click at [443, 99] on input "Filter by keyword..." at bounding box center [366, 89] width 265 height 31
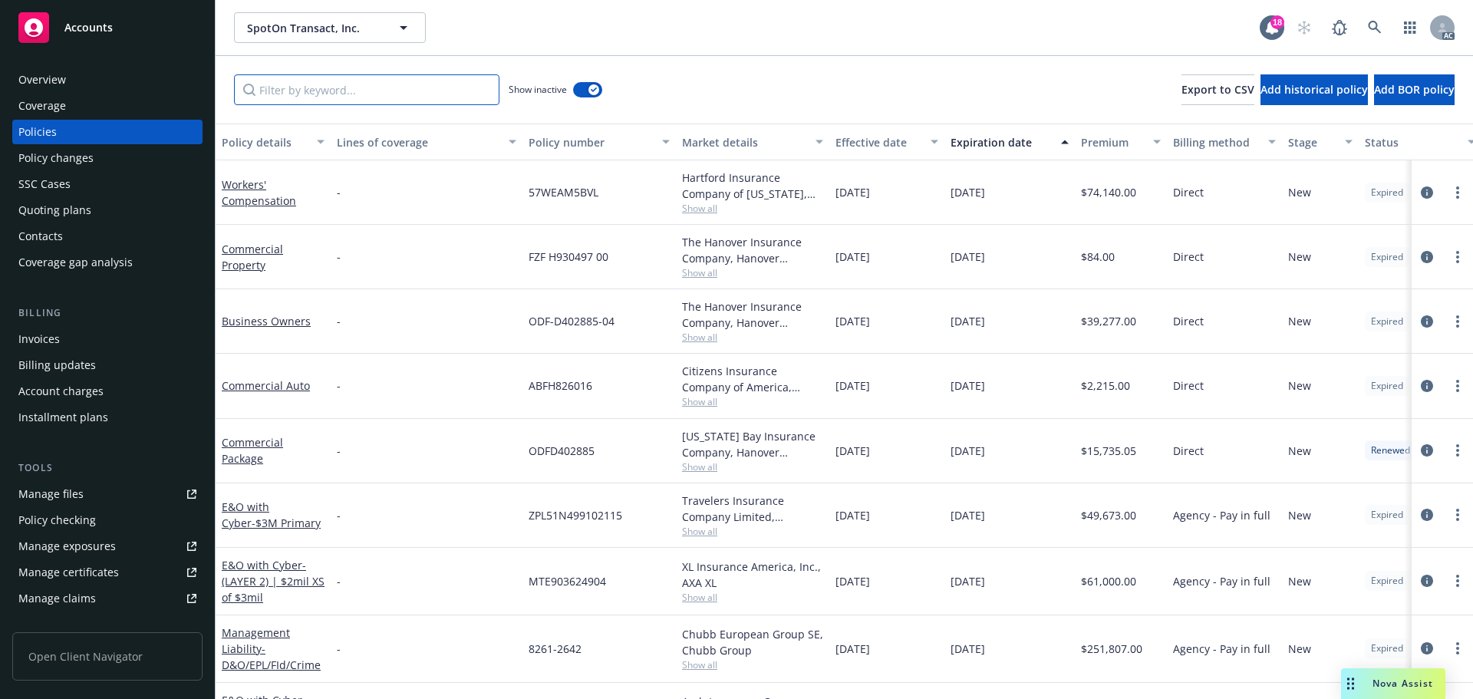
click at [449, 96] on input "Filter by keyword..." at bounding box center [366, 89] width 265 height 31
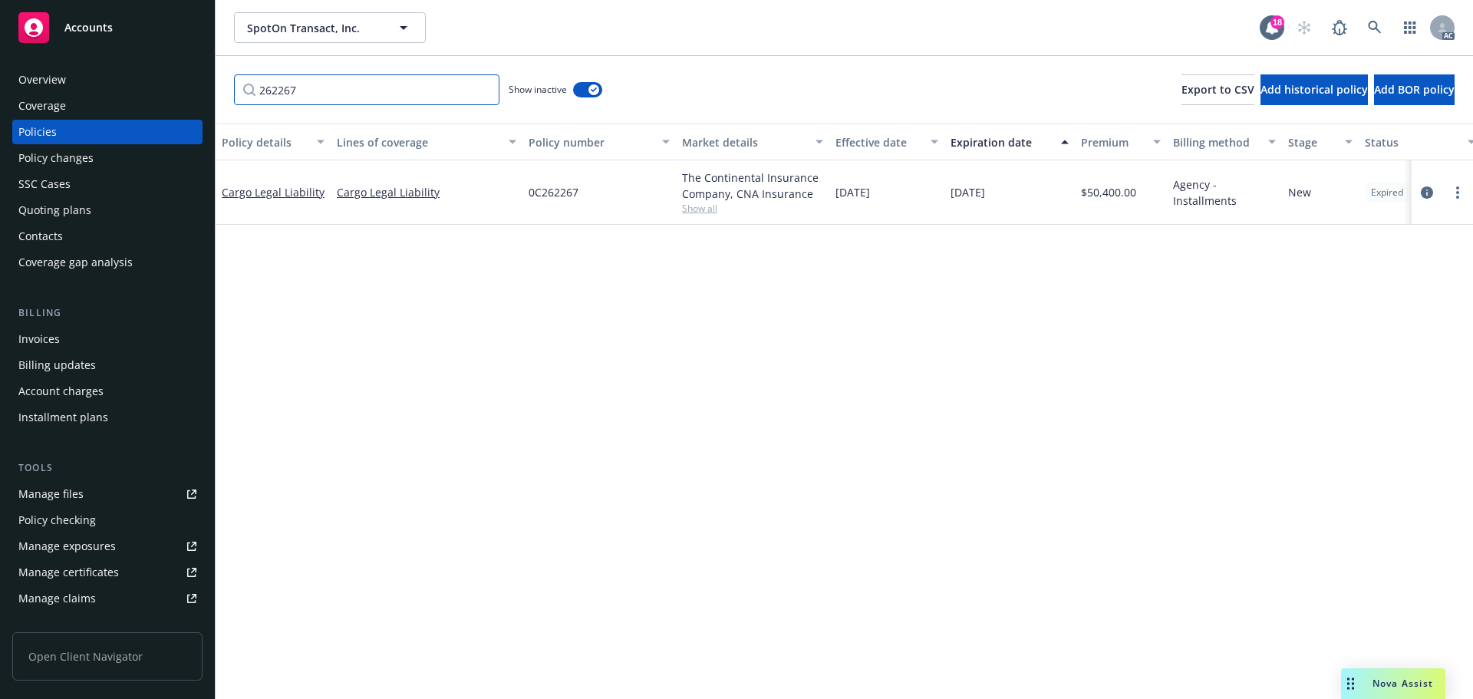
type input "262267"
